Goal: Task Accomplishment & Management: Use online tool/utility

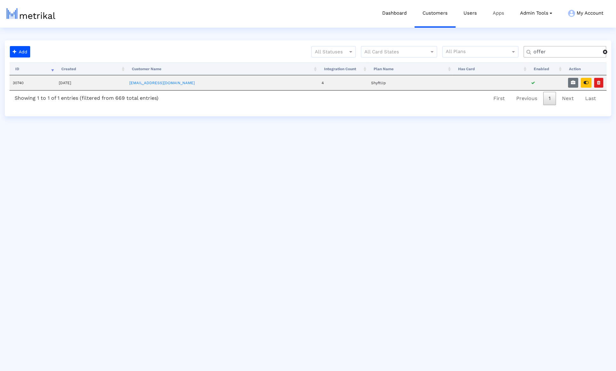
click at [485, 5] on link "Apps" at bounding box center [498, 13] width 27 height 26
click at [479, 10] on link "Users" at bounding box center [470, 13] width 29 height 26
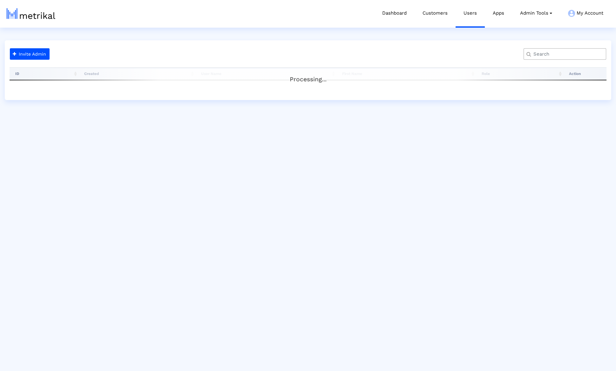
click at [539, 51] on input "text" at bounding box center [566, 54] width 75 height 7
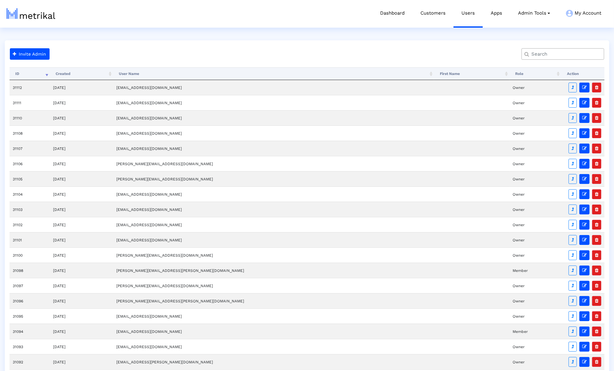
paste input "joseph.ziemniak@match.com"
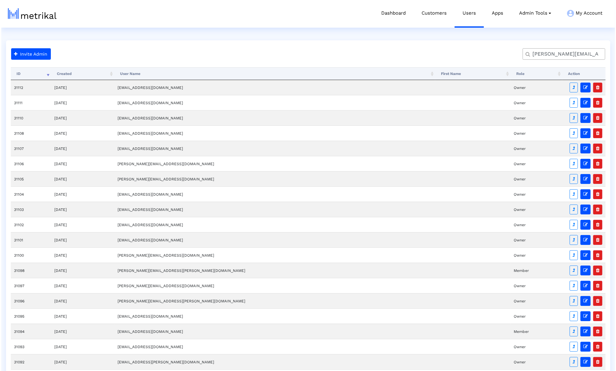
scroll to position [0, 15]
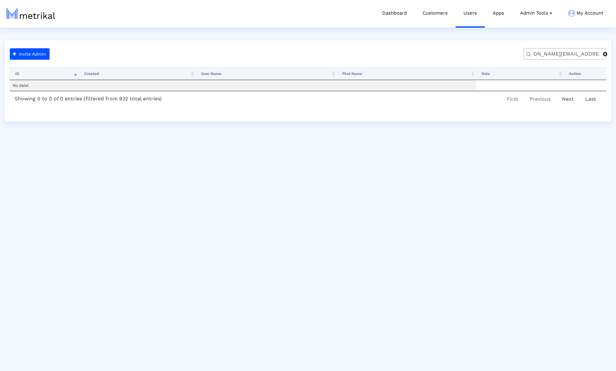
type input "joseph.ziemniak@match.com"
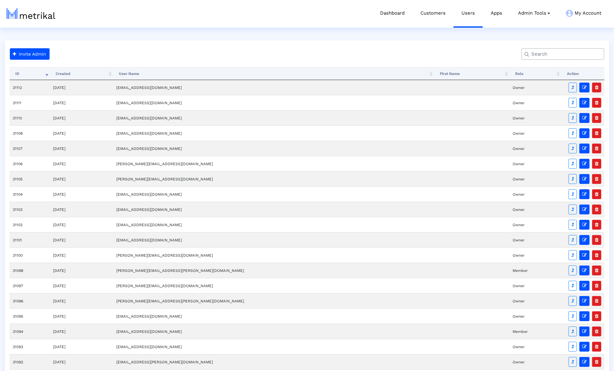
paste input "joseph.ziemniak@match.com"
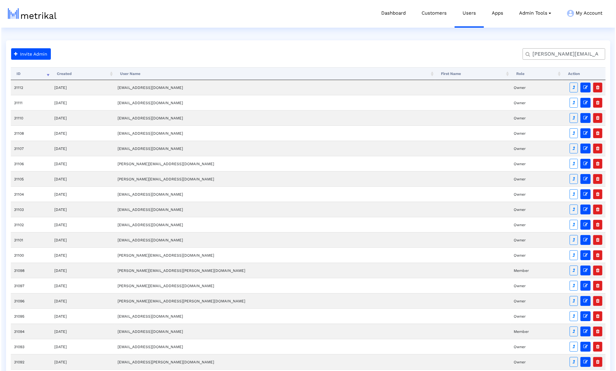
scroll to position [0, 13]
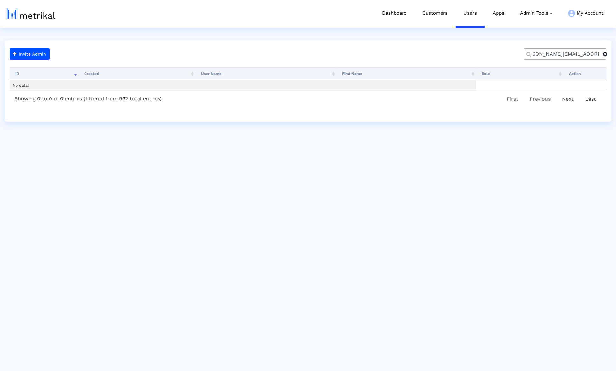
type input "joseph.ziemniak@match.com"
click at [441, 13] on link "Customers" at bounding box center [435, 13] width 41 height 26
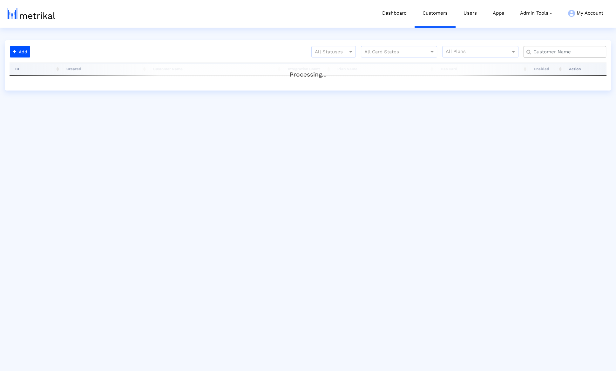
click at [537, 55] on input "text" at bounding box center [566, 52] width 75 height 7
paste input "oseph.ziemniak@match.com"
type input "oseph.ziemniak@match.com"
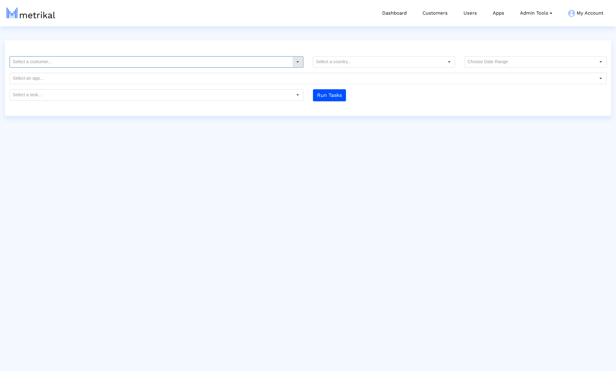
click at [293, 59] on div "Select" at bounding box center [298, 62] width 10 height 10
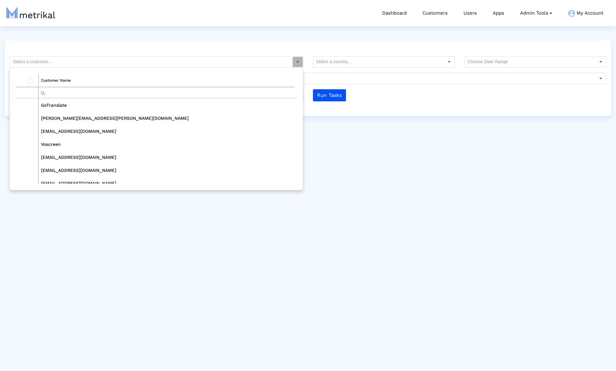
click at [228, 89] on input "Filter cell" at bounding box center [167, 92] width 256 height 10
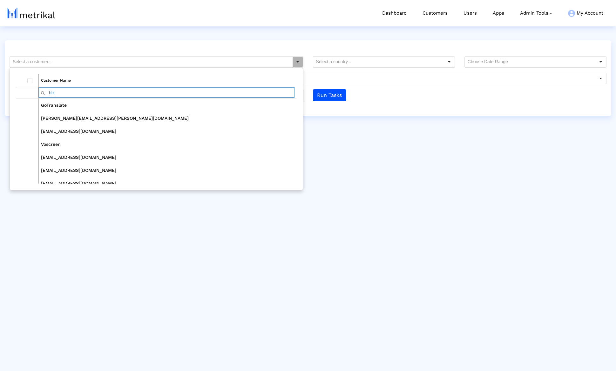
type input "blk"
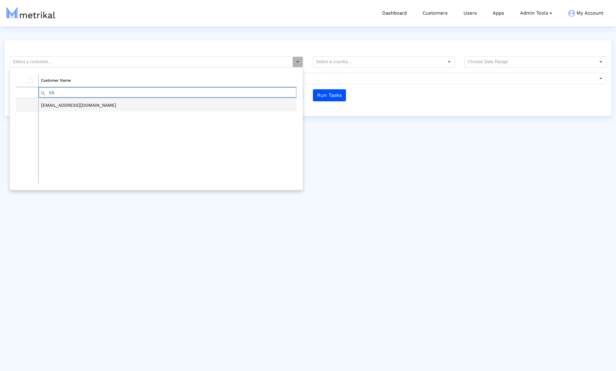
click at [160, 108] on td "blk@shyftup.com" at bounding box center [167, 105] width 258 height 13
type input "blk@shyftup.com"
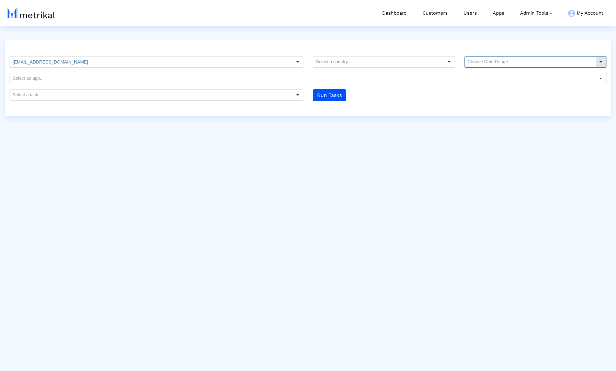
click at [508, 63] on input "text" at bounding box center [530, 62] width 131 height 11
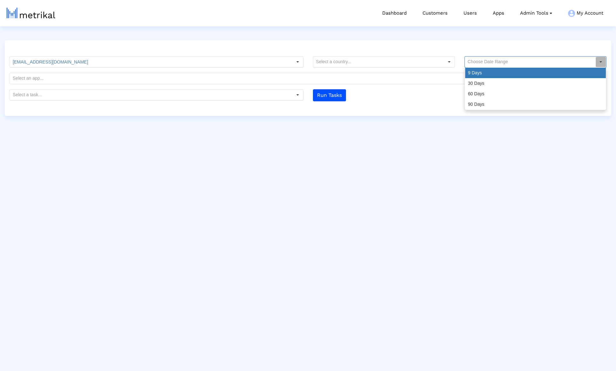
click at [494, 75] on div "9 Days" at bounding box center [535, 73] width 141 height 10
type input "9 Days"
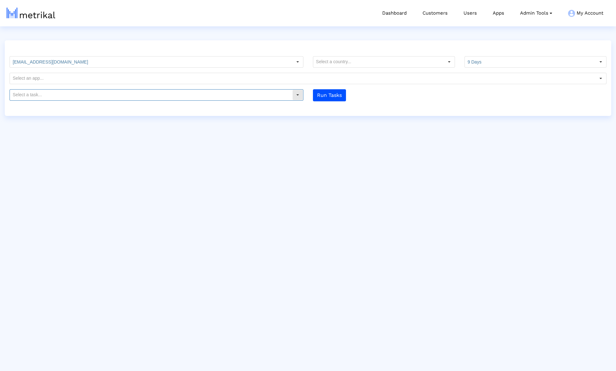
click at [270, 97] on input "text" at bounding box center [151, 95] width 282 height 11
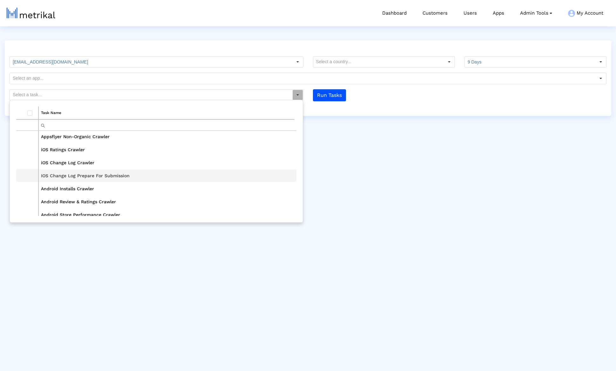
scroll to position [15, 0]
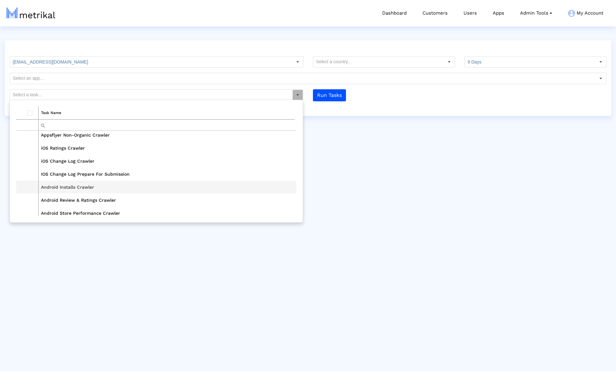
click at [196, 184] on td "Android Installs Crawler" at bounding box center [167, 186] width 258 height 13
type input "Android Installs Crawler"
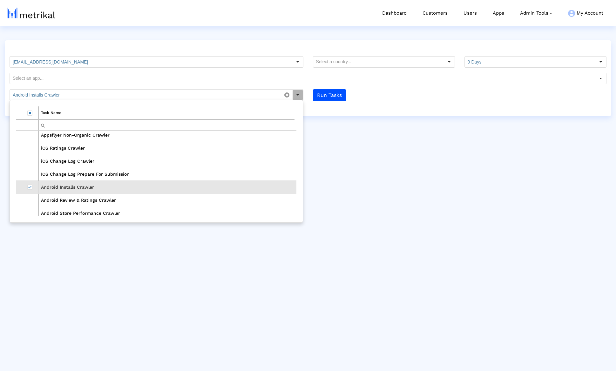
click at [353, 115] on div "blk@shyftup.com Customer Name blk blk@shyftup.com 9 Days Pull down to refresh..…" at bounding box center [308, 78] width 607 height 76
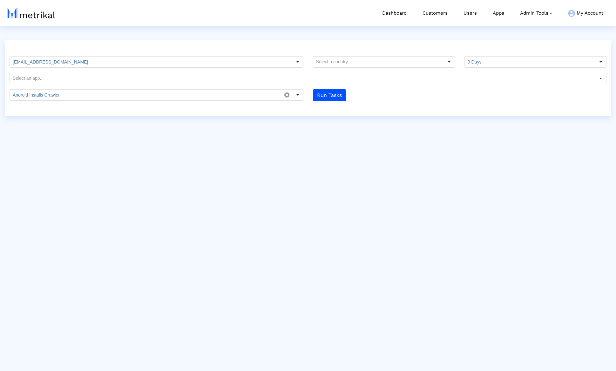
click at [332, 107] on div "blk@shyftup.com Customer Name blk blk@shyftup.com 9 Days Pull down to refresh..…" at bounding box center [308, 78] width 607 height 76
click at [329, 95] on button "Run Tasks" at bounding box center [329, 95] width 33 height 12
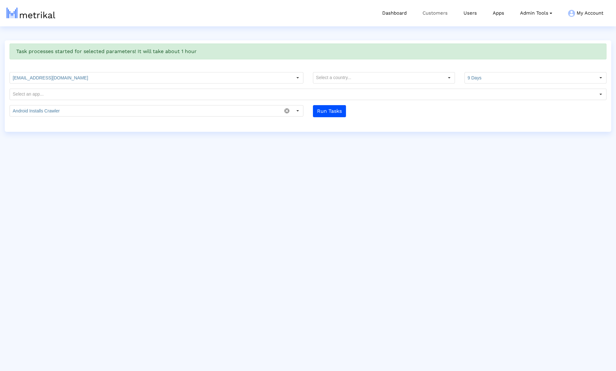
click at [424, 21] on link "Customers" at bounding box center [435, 13] width 41 height 26
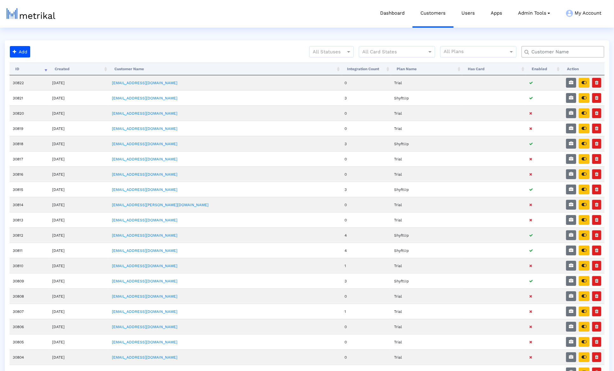
click at [552, 53] on input "text" at bounding box center [564, 52] width 75 height 7
type input "v"
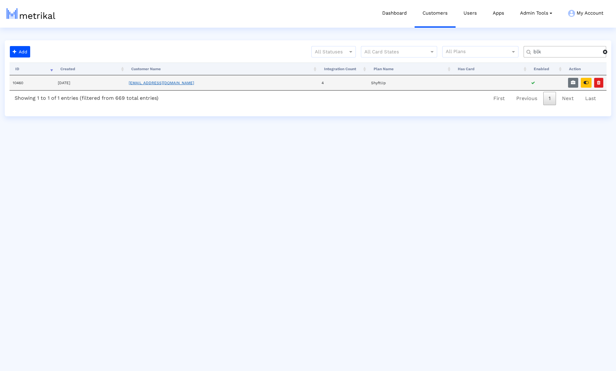
type input "blk"
click at [173, 81] on link "blk@shyftup.com" at bounding box center [161, 83] width 65 height 4
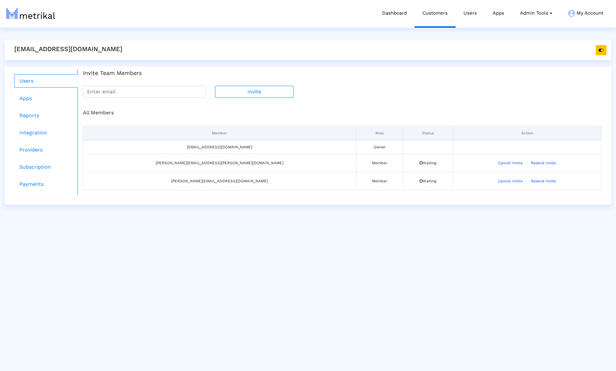
click at [43, 105] on ul "Users Apps Reports Integration Providers Subscription Payments" at bounding box center [44, 133] width 68 height 126
click at [41, 104] on link "Apps" at bounding box center [46, 98] width 64 height 13
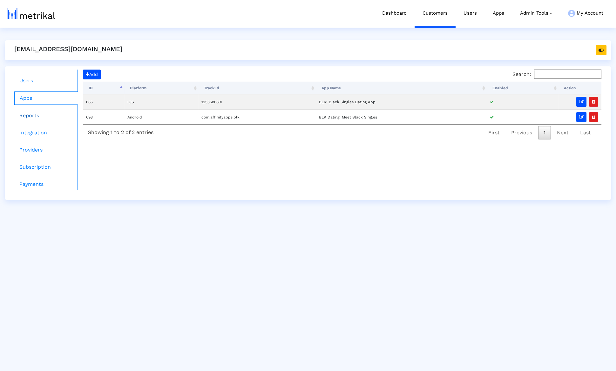
click at [37, 115] on link "Reports" at bounding box center [46, 115] width 64 height 13
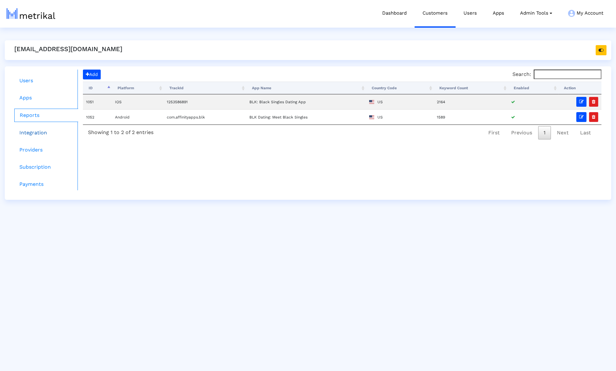
click at [39, 134] on link "Integration" at bounding box center [46, 132] width 64 height 13
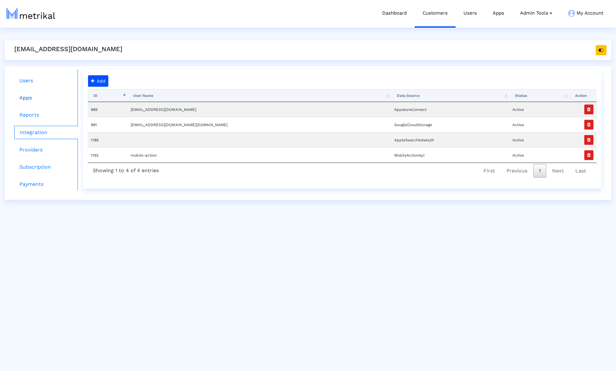
click at [60, 99] on link "Apps" at bounding box center [46, 98] width 64 height 13
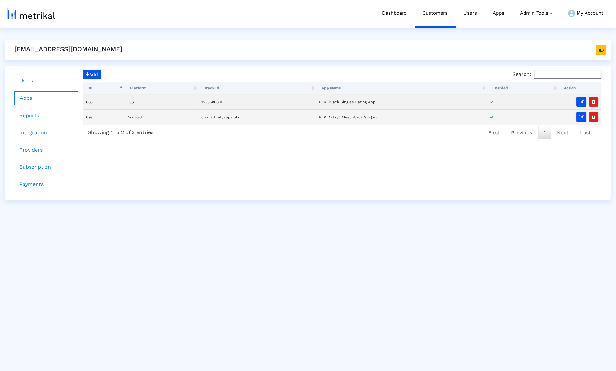
click at [89, 118] on td "693" at bounding box center [103, 116] width 41 height 15
copy td "693"
click at [64, 130] on link "Integration" at bounding box center [46, 132] width 64 height 13
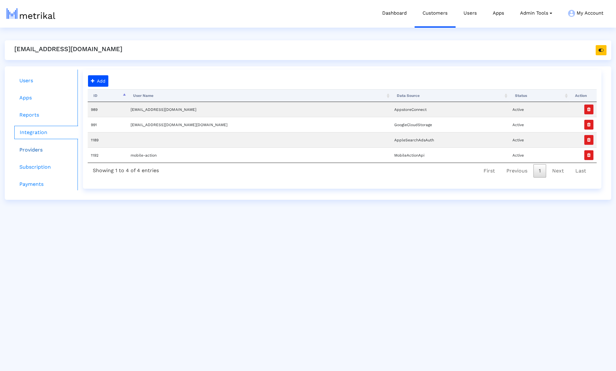
click at [44, 151] on link "Providers" at bounding box center [46, 150] width 64 height 13
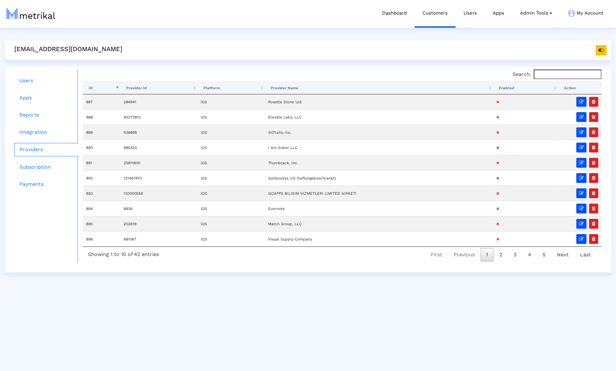
click at [504, 89] on th "Enabled" at bounding box center [525, 88] width 65 height 13
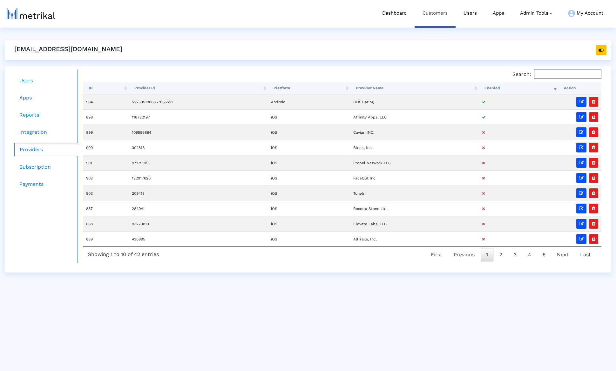
click at [439, 23] on link "Customers" at bounding box center [435, 13] width 41 height 26
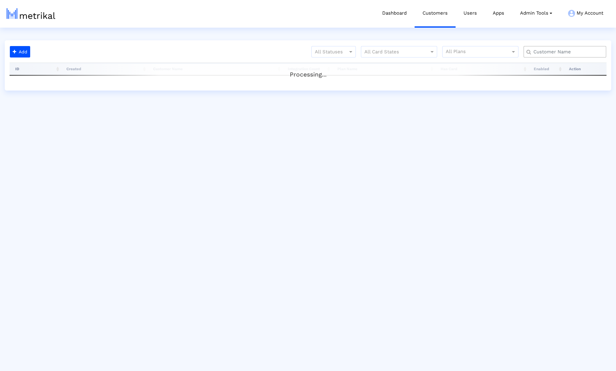
click at [582, 55] on div at bounding box center [565, 51] width 83 height 11
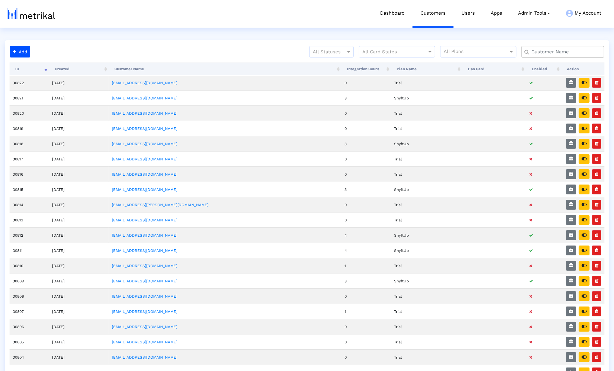
click at [579, 54] on input "text" at bounding box center [564, 52] width 75 height 7
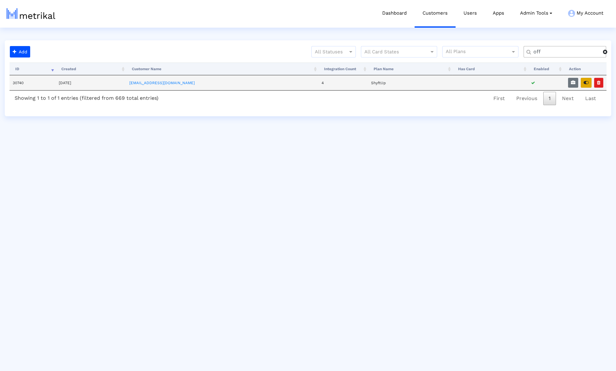
type input "off"
click at [583, 82] on button "button" at bounding box center [586, 83] width 11 height 10
click at [453, 16] on link "Customers" at bounding box center [435, 13] width 41 height 26
click at [420, 13] on link "Customers" at bounding box center [435, 13] width 41 height 26
click at [586, 80] on icon "button" at bounding box center [586, 82] width 5 height 4
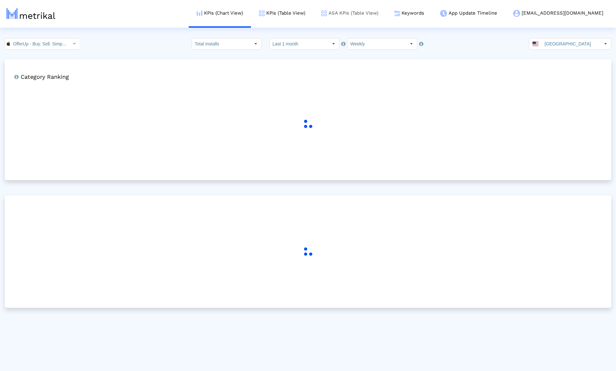
click at [386, 16] on link "ASA KPIs (Table View)" at bounding box center [349, 13] width 73 height 26
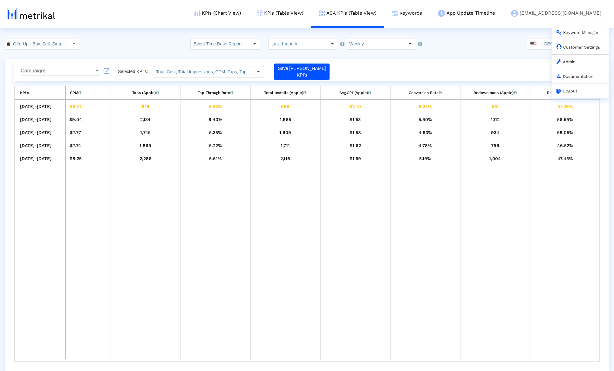
click at [585, 48] on link "Customer Settings" at bounding box center [578, 47] width 44 height 5
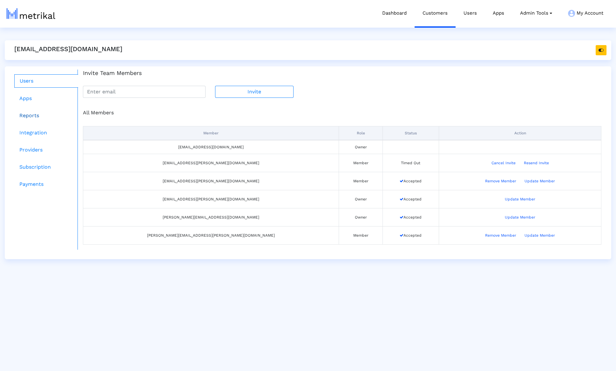
click at [48, 113] on link "Reports" at bounding box center [46, 115] width 64 height 13
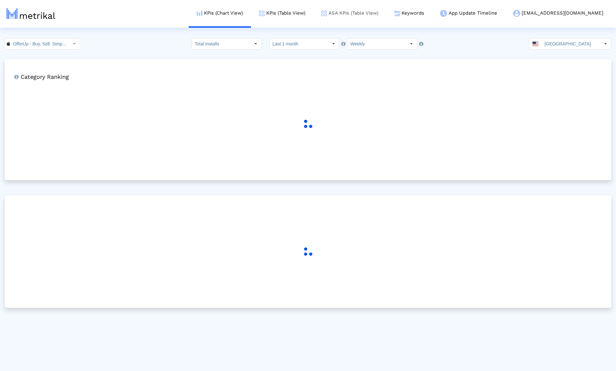
click at [386, 12] on link "ASA KPIs (Table View)" at bounding box center [349, 13] width 73 height 26
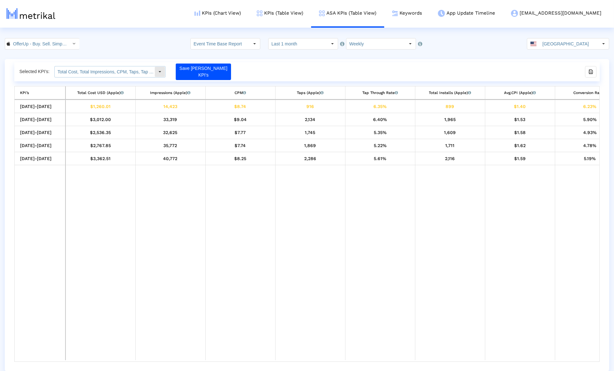
click at [93, 73] on input "Total Cost, Total Impressions, CPM, Taps, Tap Through Rate, Total Installs, Avg…" at bounding box center [105, 71] width 100 height 11
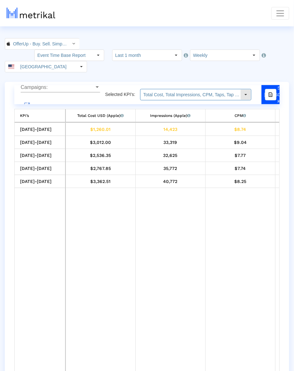
click at [168, 89] on input "Total Cost, Total Impressions, CPM, Taps, Tap Through Rate, Total Installs, Avg…" at bounding box center [190, 94] width 100 height 11
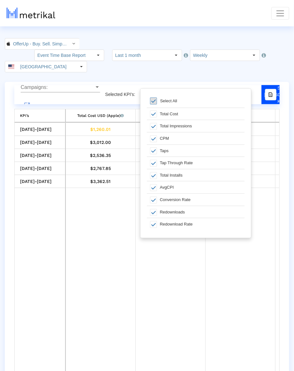
click at [156, 102] on span at bounding box center [153, 101] width 7 height 7
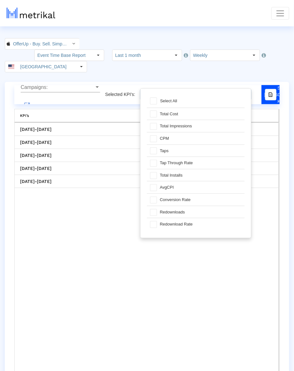
click at [247, 90] on div "Select" at bounding box center [246, 95] width 10 height 10
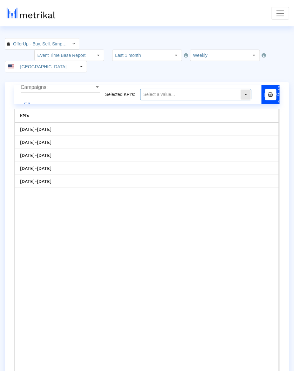
click at [233, 89] on input "text" at bounding box center [190, 94] width 100 height 11
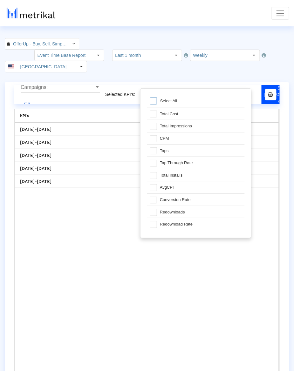
click at [211, 103] on div "Select All" at bounding box center [196, 101] width 98 height 13
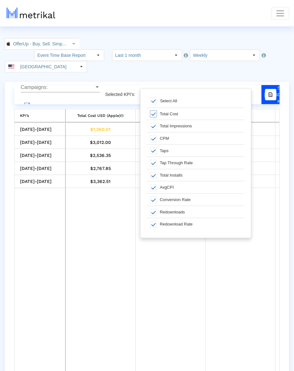
click at [205, 114] on div "Total Cost" at bounding box center [201, 114] width 88 height 12
click at [210, 99] on div "Select All" at bounding box center [196, 101] width 98 height 13
click at [189, 111] on div "Total Cost" at bounding box center [201, 114] width 88 height 12
click at [188, 103] on div "Select All" at bounding box center [196, 101] width 98 height 13
type input "Total Impressions, CPM, Taps, Tap Through Rate, Total Installs, AvgCPI, Convers…"
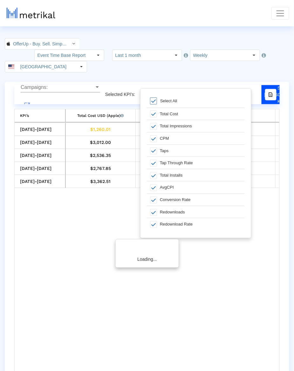
click at [188, 103] on div "Select All" at bounding box center [196, 101] width 98 height 13
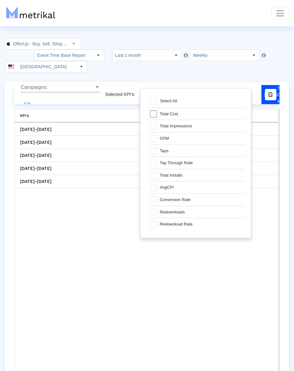
click at [182, 110] on div "Total Cost" at bounding box center [201, 114] width 88 height 12
type input "Total Cost"
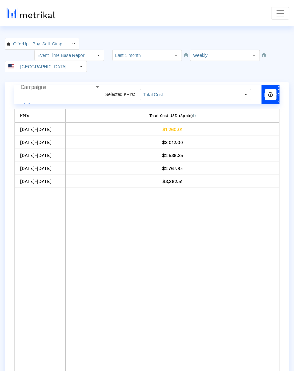
click at [271, 95] on div "Campaigns: Campaigns: launch Selected KPI’s: Total Cost Save Asa KPI's KPI’s KP…" at bounding box center [146, 235] width 265 height 300
click at [269, 90] on button "Save [PERSON_NAME] KPI's" at bounding box center [283, 94] width 42 height 23
click at [145, 218] on td "Data grid" at bounding box center [172, 287] width 214 height 198
click at [157, 89] on input "Total Cost" at bounding box center [190, 94] width 100 height 11
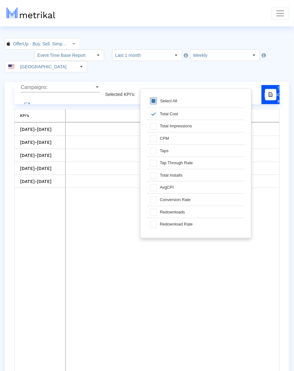
click at [154, 99] on span at bounding box center [153, 101] width 7 height 7
type input "Total Cost, Total Impressions, CPM, Taps, Tap Through Rate, Total Installs, Avg…"
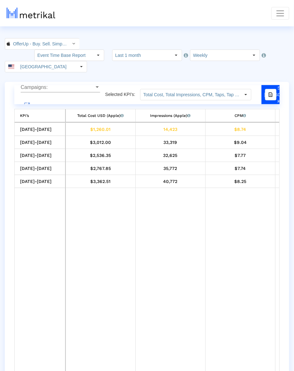
click at [239, 67] on crea-index "OfferUp - Buy. Sell. Simple. < 468996152 > Event Time Base Report Select how fa…" at bounding box center [147, 216] width 294 height 356
click at [264, 89] on button "Save [PERSON_NAME] KPI's" at bounding box center [283, 94] width 42 height 23
click at [210, 89] on input "Total Cost, Total Impressions, CPM, Taps, Tap Through Rate, Total Installs, Avg…" at bounding box center [190, 94] width 100 height 11
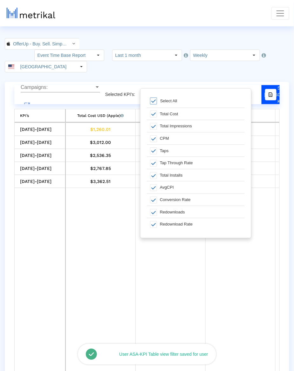
click at [169, 260] on td "Data grid" at bounding box center [170, 285] width 70 height 195
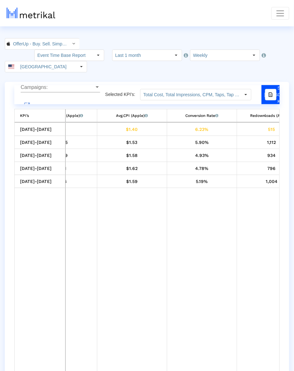
scroll to position [0, 395]
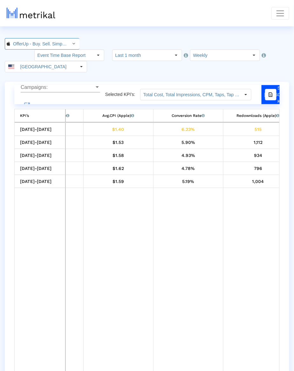
click at [69, 40] on div "Select" at bounding box center [74, 44] width 10 height 10
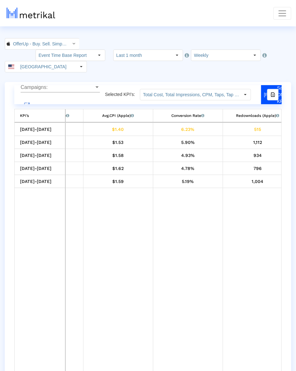
scroll to position [0, 39]
